Goal: Task Accomplishment & Management: Use online tool/utility

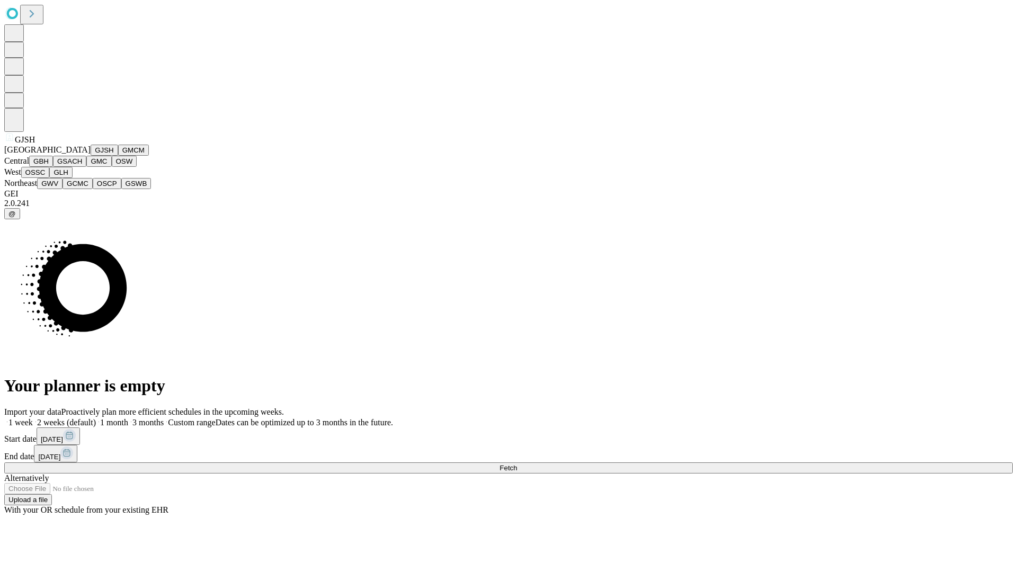
click at [91, 156] on button "GJSH" at bounding box center [105, 150] width 28 height 11
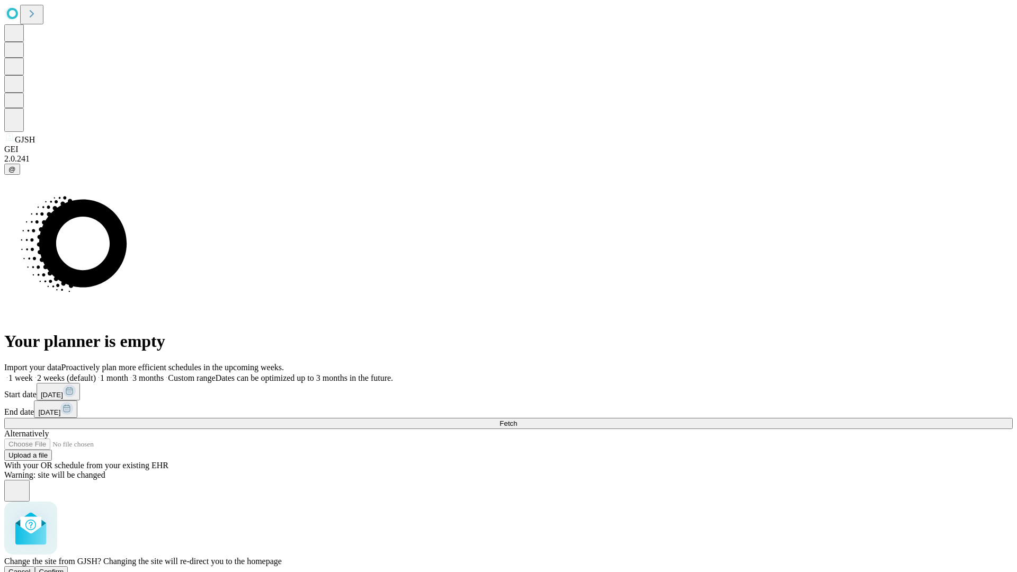
click at [64, 568] on span "Confirm" at bounding box center [51, 572] width 25 height 8
click at [33, 374] on label "1 week" at bounding box center [18, 378] width 29 height 9
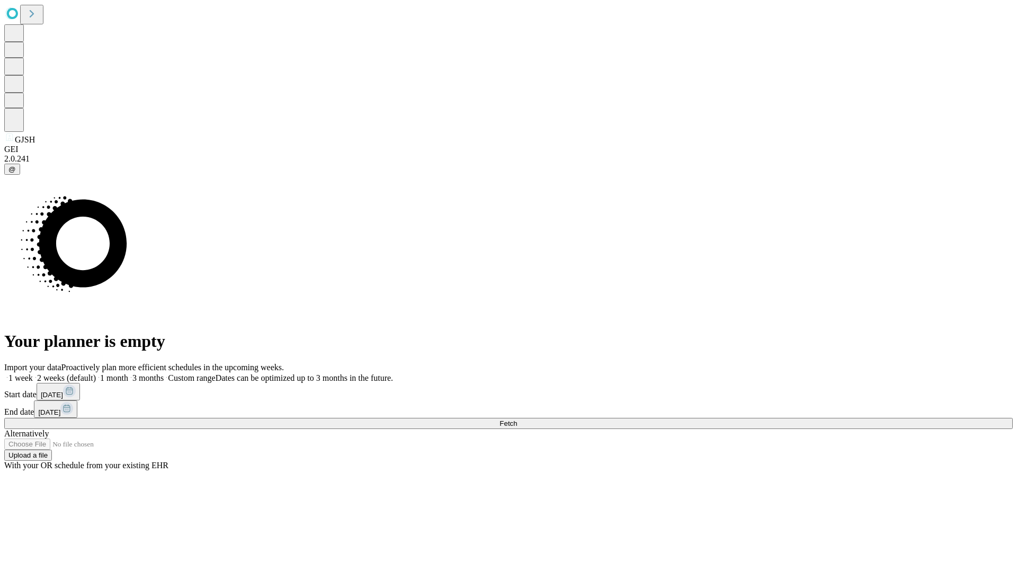
click at [517, 420] on span "Fetch" at bounding box center [508, 424] width 17 height 8
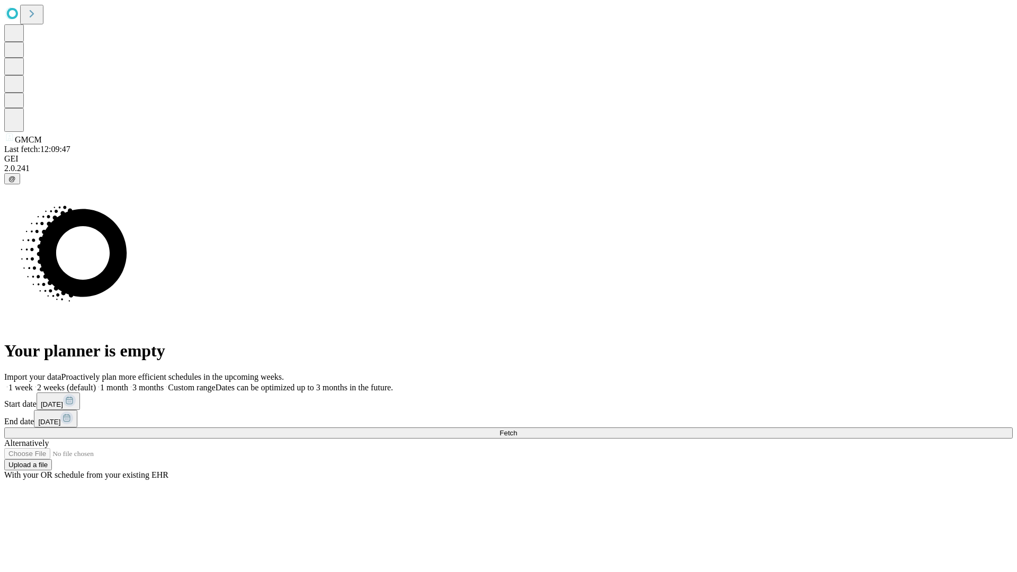
click at [33, 383] on label "1 week" at bounding box center [18, 387] width 29 height 9
click at [517, 429] on span "Fetch" at bounding box center [508, 433] width 17 height 8
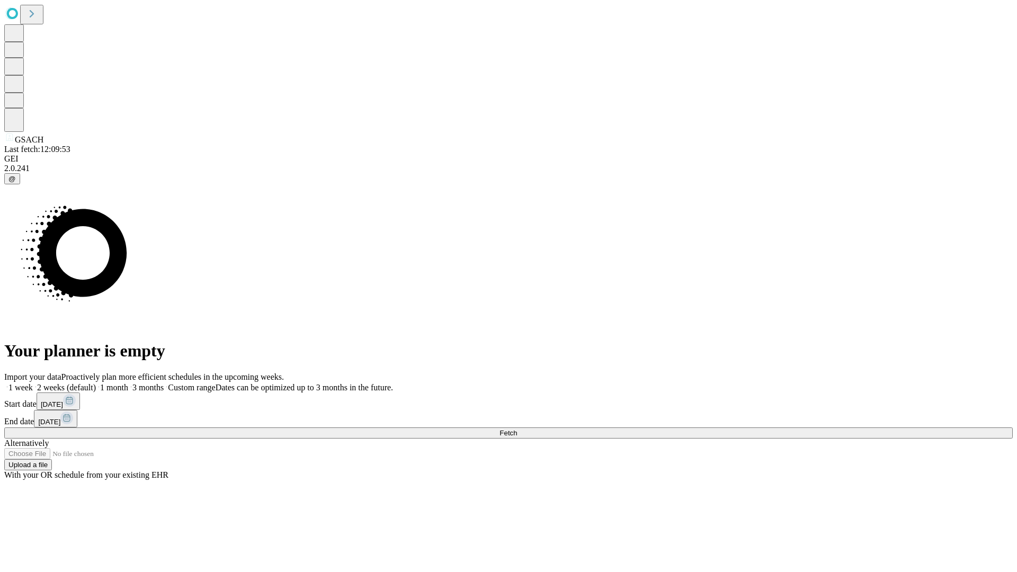
click at [517, 429] on span "Fetch" at bounding box center [508, 433] width 17 height 8
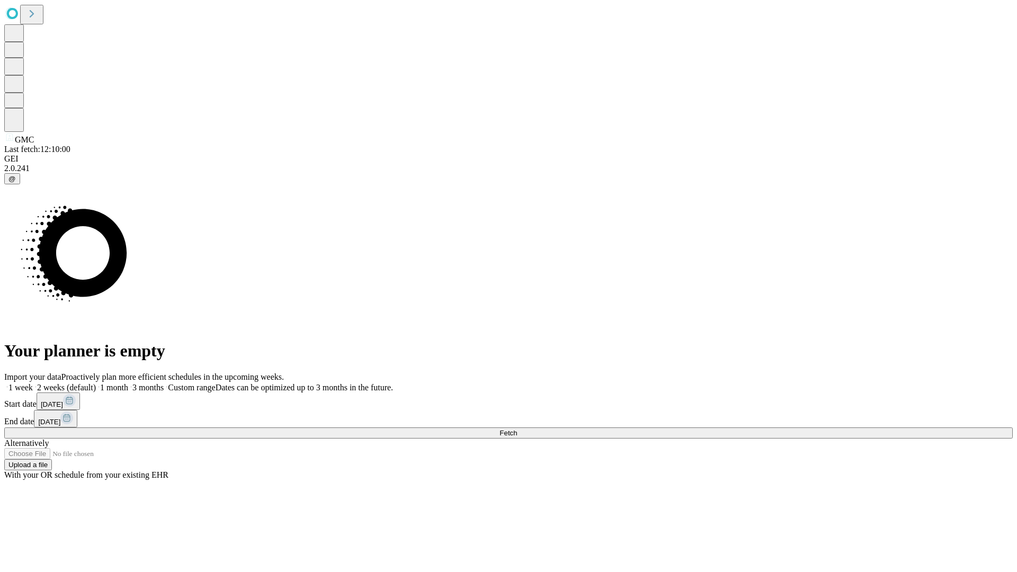
click at [33, 383] on label "1 week" at bounding box center [18, 387] width 29 height 9
click at [517, 429] on span "Fetch" at bounding box center [508, 433] width 17 height 8
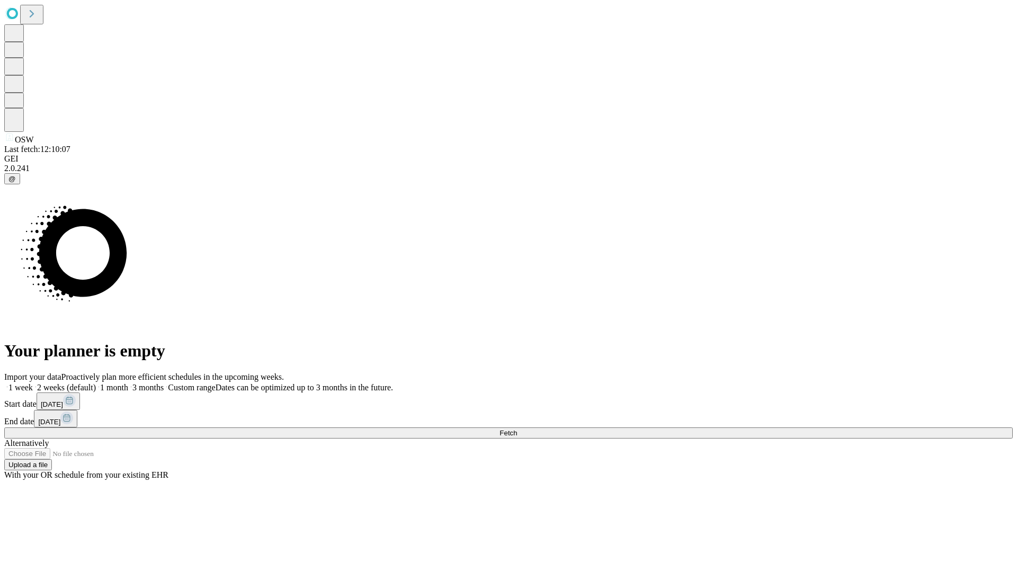
click at [33, 383] on label "1 week" at bounding box center [18, 387] width 29 height 9
click at [517, 429] on span "Fetch" at bounding box center [508, 433] width 17 height 8
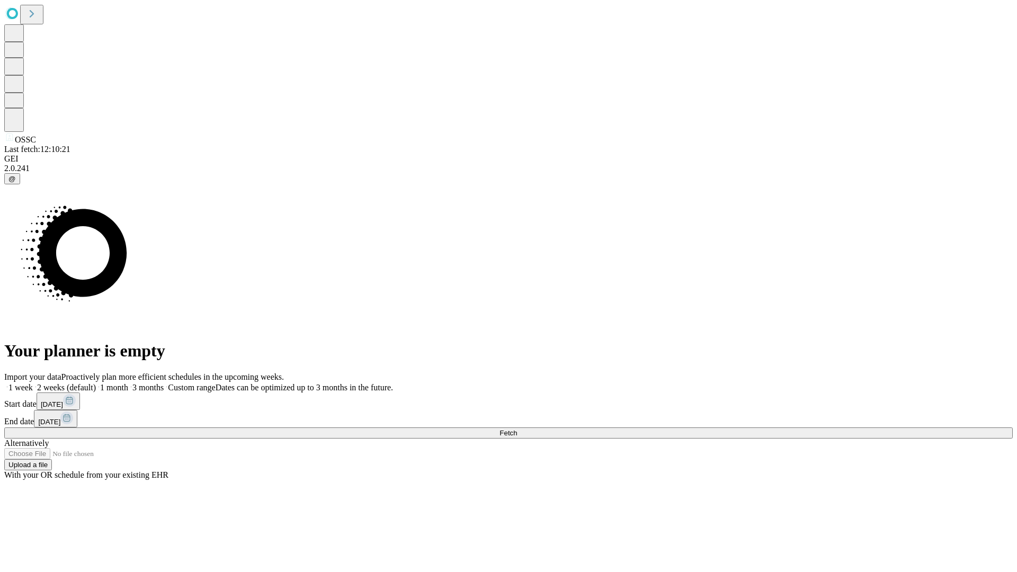
click at [33, 383] on label "1 week" at bounding box center [18, 387] width 29 height 9
click at [517, 429] on span "Fetch" at bounding box center [508, 433] width 17 height 8
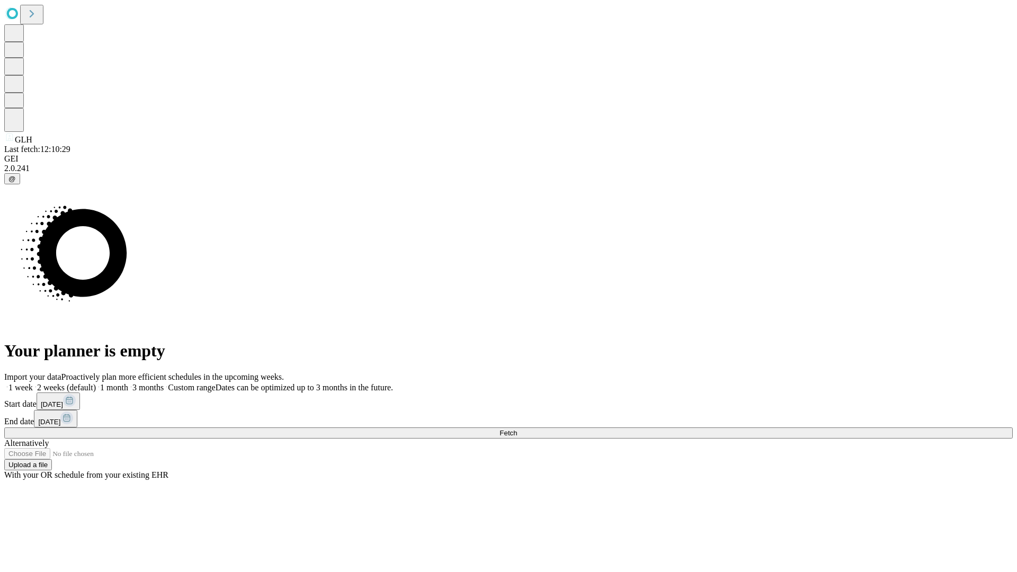
click at [33, 383] on label "1 week" at bounding box center [18, 387] width 29 height 9
click at [517, 429] on span "Fetch" at bounding box center [508, 433] width 17 height 8
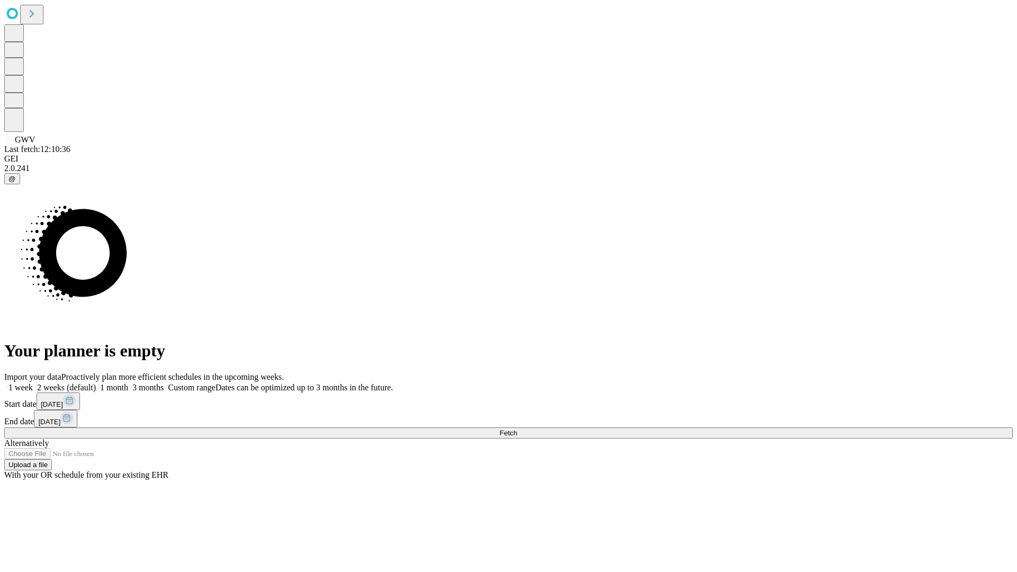
click at [33, 383] on label "1 week" at bounding box center [18, 387] width 29 height 9
click at [517, 429] on span "Fetch" at bounding box center [508, 433] width 17 height 8
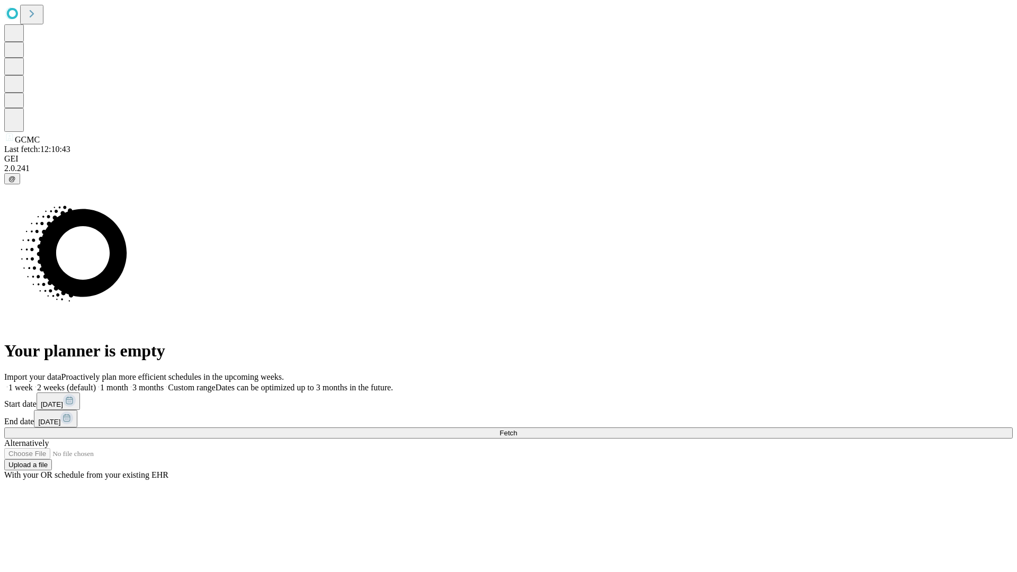
click at [33, 383] on label "1 week" at bounding box center [18, 387] width 29 height 9
click at [517, 429] on span "Fetch" at bounding box center [508, 433] width 17 height 8
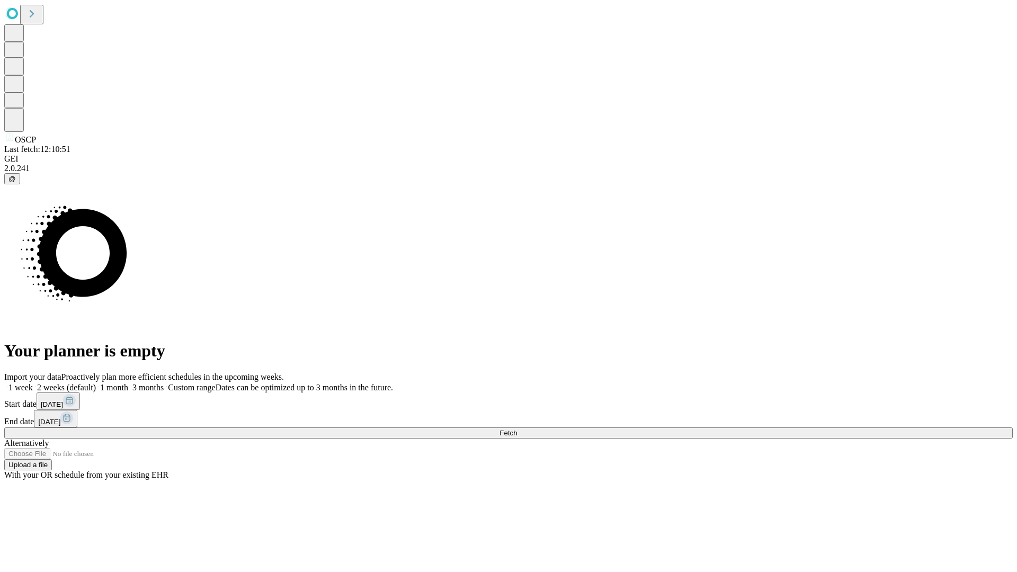
click at [33, 383] on label "1 week" at bounding box center [18, 387] width 29 height 9
click at [517, 429] on span "Fetch" at bounding box center [508, 433] width 17 height 8
